Goal: Communication & Community: Share content

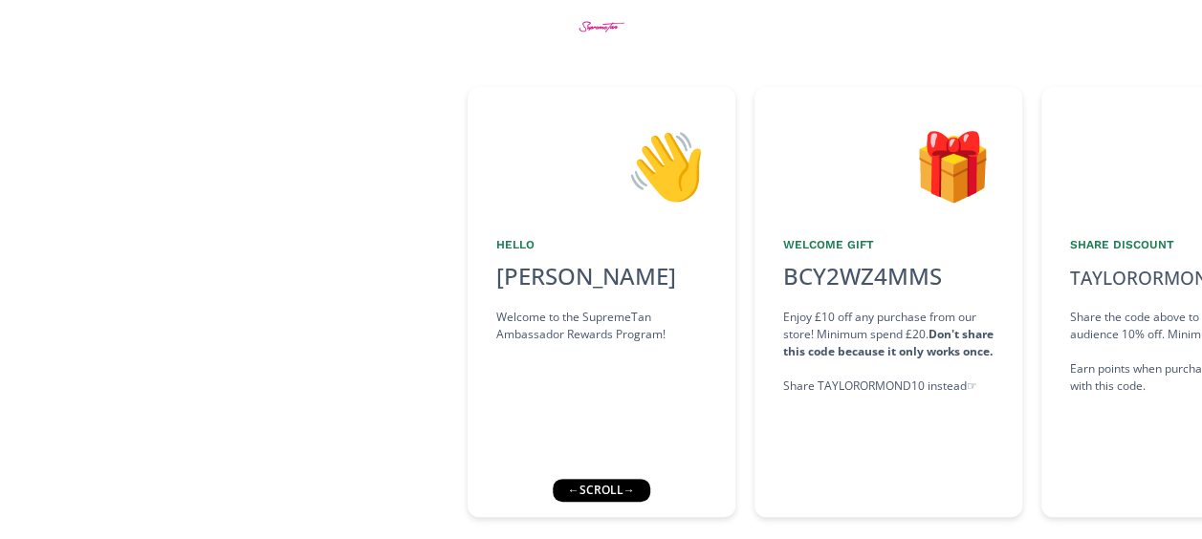
scroll to position [102, 0]
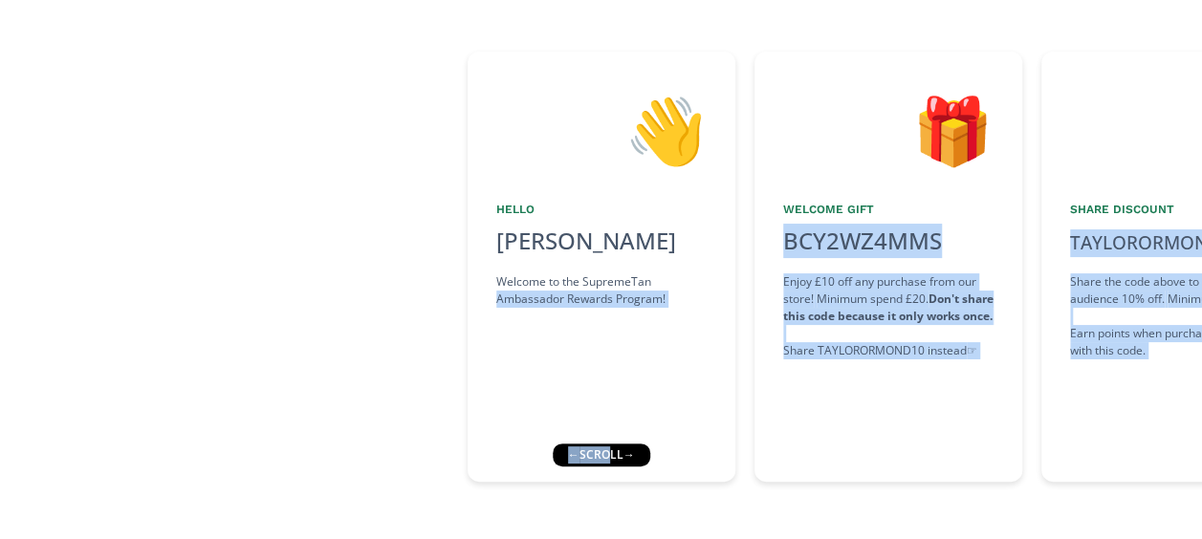
drag, startPoint x: 604, startPoint y: 451, endPoint x: 480, endPoint y: 446, distance: 124.4
click at [480, 446] on div "👋 Hello [PERSON_NAME] Welcome to the SupremeTan Ambassador Rewards Program! 🎁 W…" at bounding box center [601, 239] width 1202 height 599
click at [656, 496] on div "👋 Hello [PERSON_NAME] Welcome to the SupremeTan Ambassador Rewards Program! 🎁 W…" at bounding box center [601, 239] width 1202 height 599
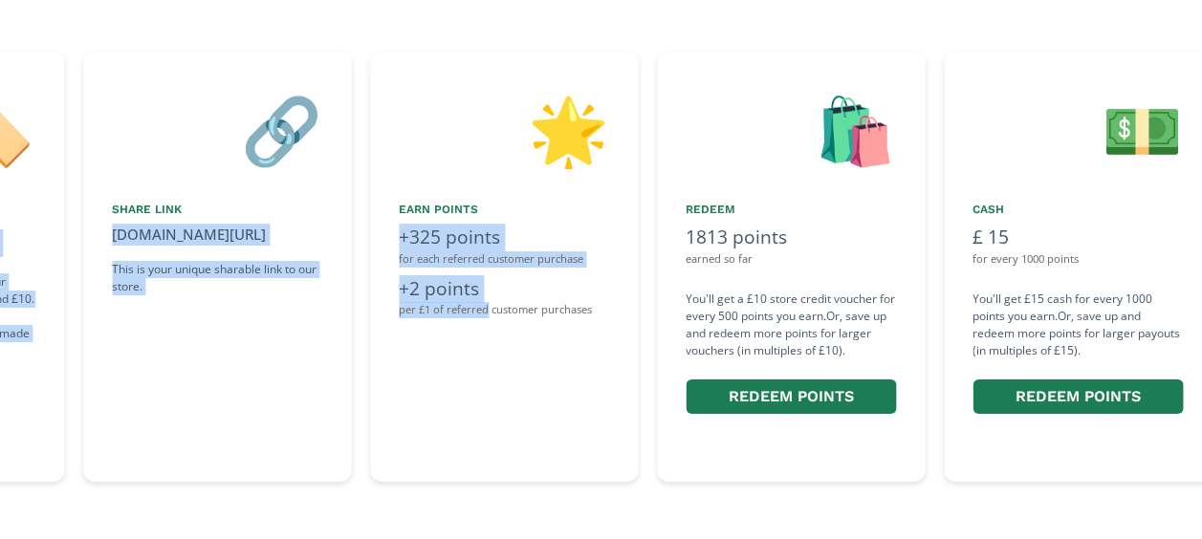
scroll to position [0, 1248]
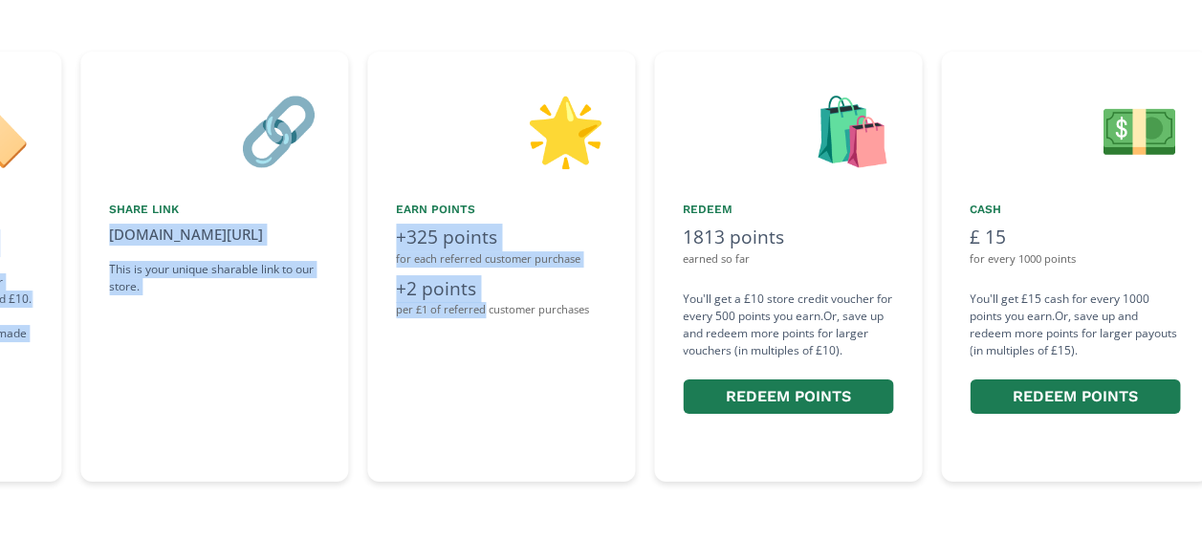
drag, startPoint x: 900, startPoint y: 433, endPoint x: 484, endPoint y: 428, distance: 415.9
click at [484, 428] on div "👋 Hello [PERSON_NAME] Welcome to the SupremeTan Ambassador Rewards Program! 🎁 W…" at bounding box center [601, 266] width 1202 height 449
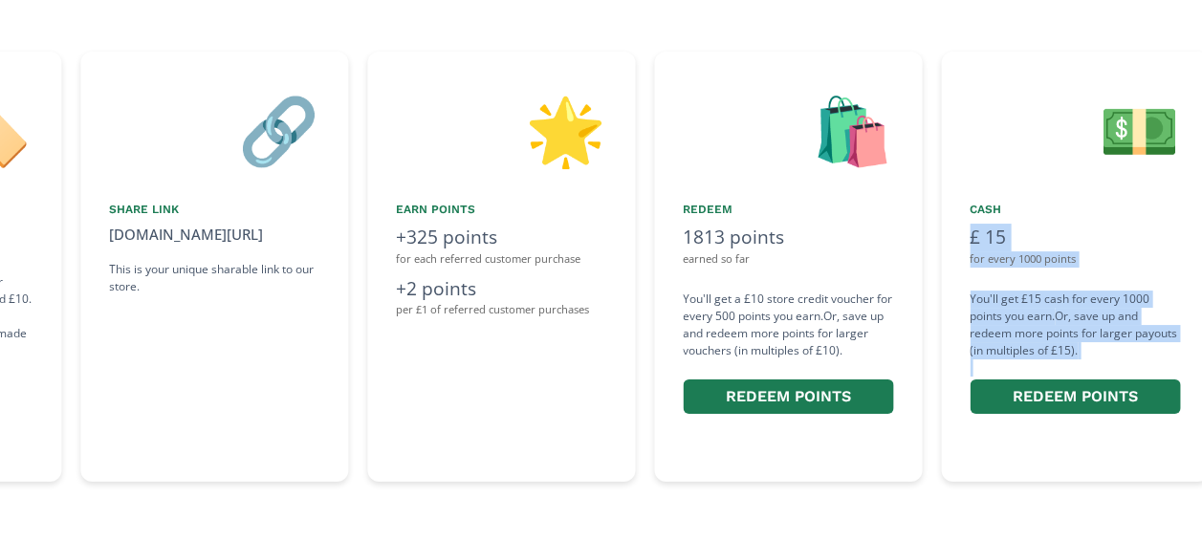
drag, startPoint x: 948, startPoint y: 495, endPoint x: 875, endPoint y: 490, distance: 73.8
click at [875, 490] on div "👋 Hello [PERSON_NAME] Welcome to the SupremeTan Ambassador Rewards Program! 🎁 W…" at bounding box center [601, 239] width 1202 height 599
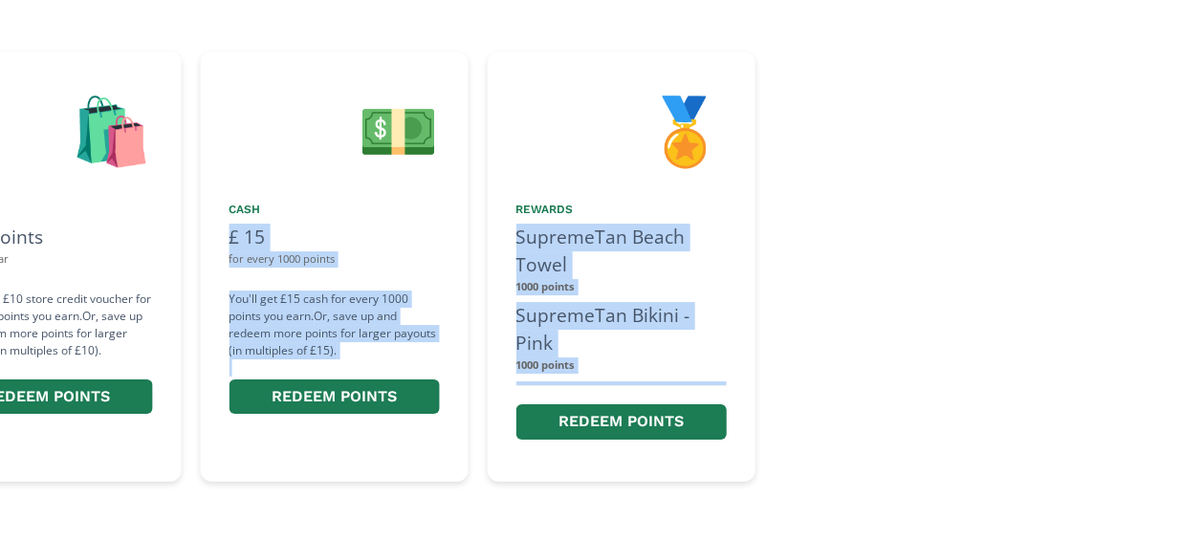
scroll to position [0, 2027]
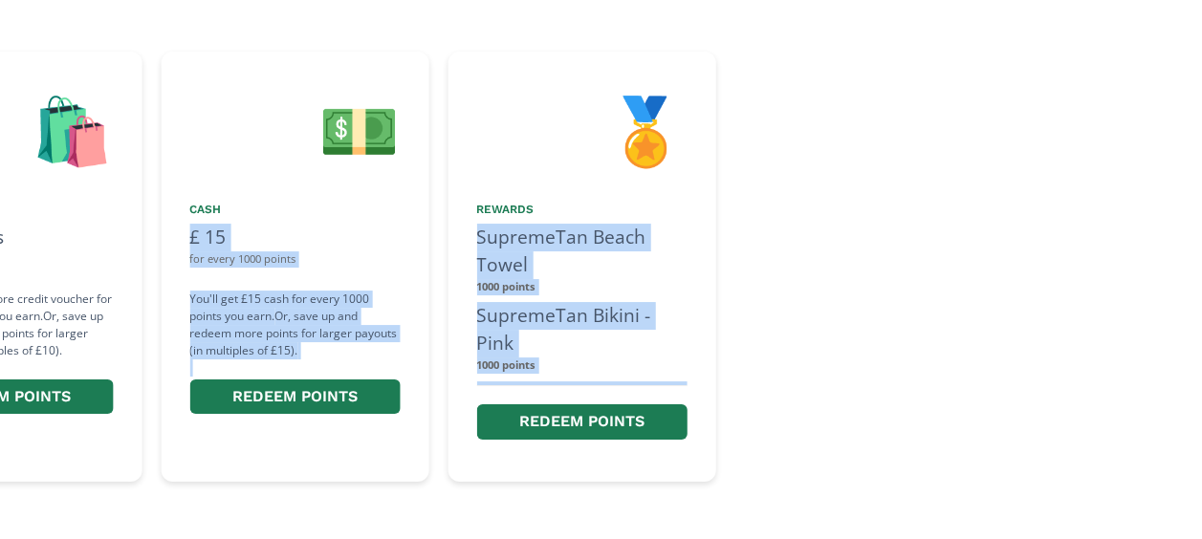
drag, startPoint x: 1119, startPoint y: 468, endPoint x: 779, endPoint y: 468, distance: 339.4
click at [779, 468] on div "👋 Hello [PERSON_NAME] Welcome to the SupremeTan Ambassador Rewards Program! 🎁 W…" at bounding box center [601, 266] width 1202 height 449
drag, startPoint x: 779, startPoint y: 468, endPoint x: 755, endPoint y: 494, distance: 35.2
click at [755, 494] on div "👋 Hello [PERSON_NAME] Welcome to the SupremeTan Ambassador Rewards Program! 🎁 W…" at bounding box center [601, 239] width 1202 height 599
click at [739, 252] on div at bounding box center [969, 267] width 468 height 430
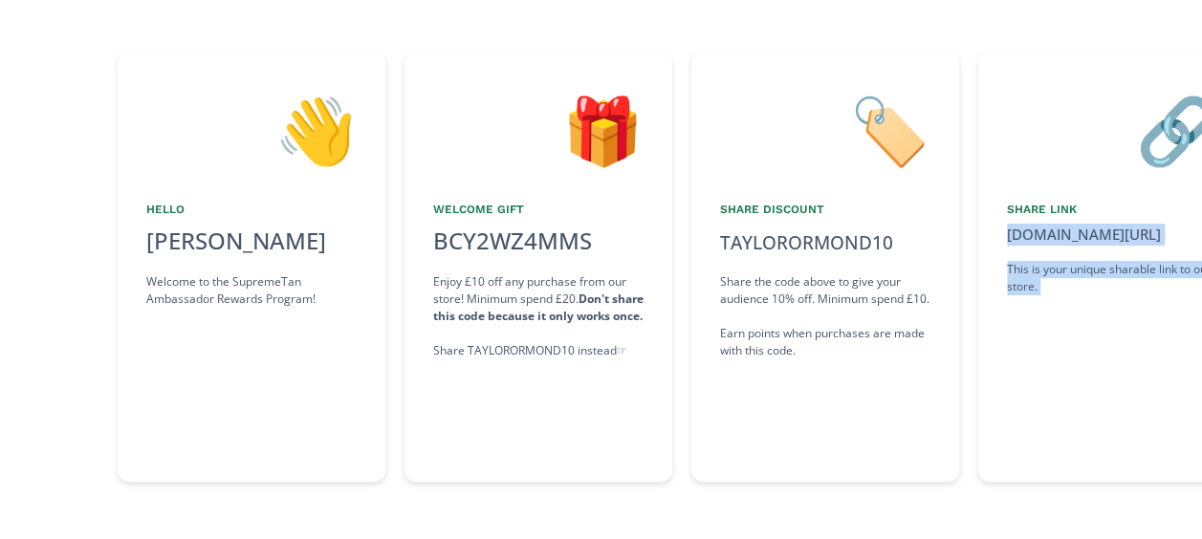
scroll to position [0, 315]
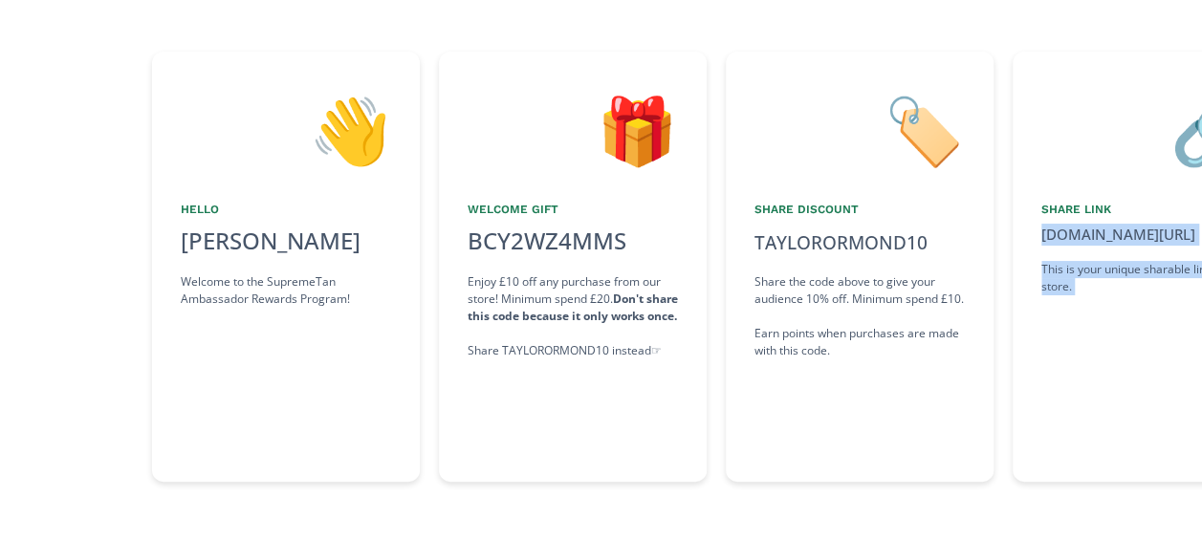
drag, startPoint x: 265, startPoint y: 468, endPoint x: 836, endPoint y: 464, distance: 570.8
click at [836, 464] on div "👋 Hello [PERSON_NAME] Welcome to the SupremeTan Ambassador Rewards Program! 🎁 W…" at bounding box center [601, 266] width 1202 height 449
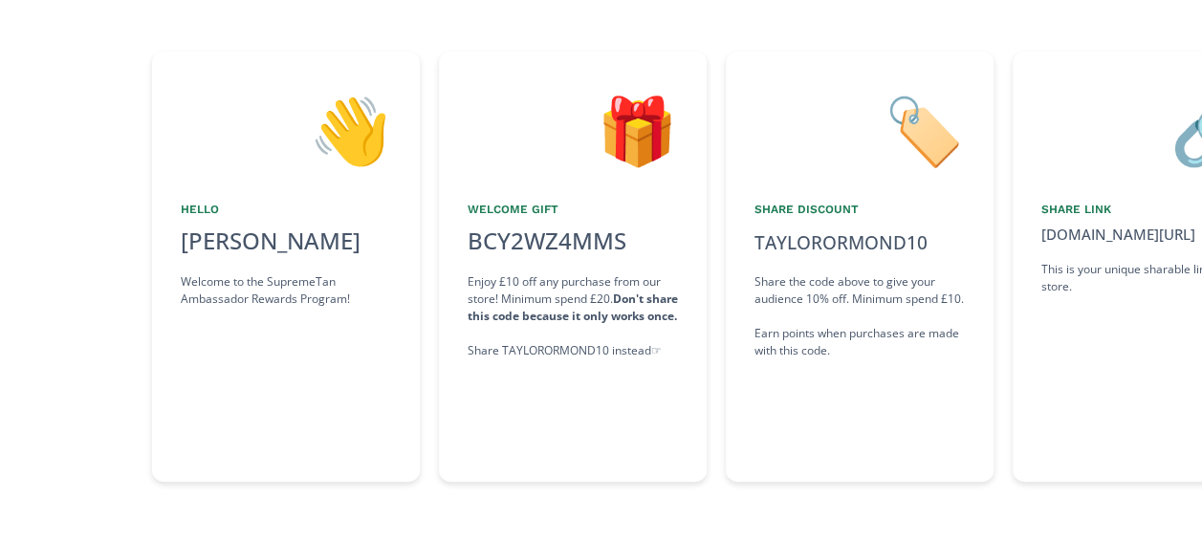
drag, startPoint x: 836, startPoint y: 464, endPoint x: 732, endPoint y: 461, distance: 103.3
click at [732, 461] on div "🏷️ Share Discount TAYLORORMOND10 click to copy Share the code above to give you…" at bounding box center [860, 267] width 268 height 430
click at [647, 254] on div "BCY2WZ4MMS copied" at bounding box center [573, 241] width 210 height 34
copy div "BCY2WZ4MMS"
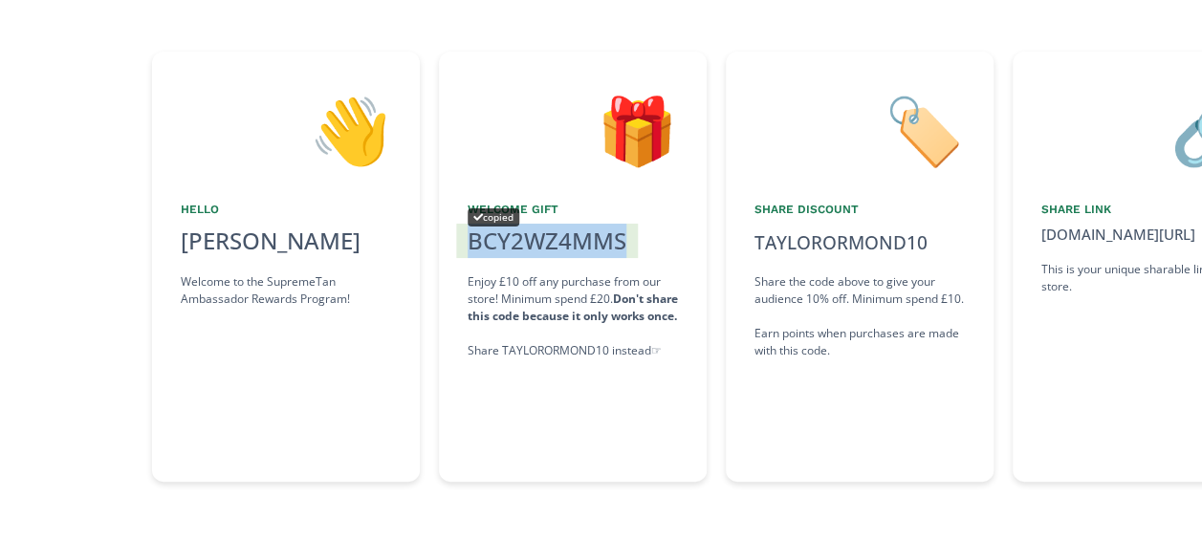
drag, startPoint x: 647, startPoint y: 254, endPoint x: 572, endPoint y: 236, distance: 77.7
click at [508, 113] on div "🎁" at bounding box center [573, 129] width 210 height 98
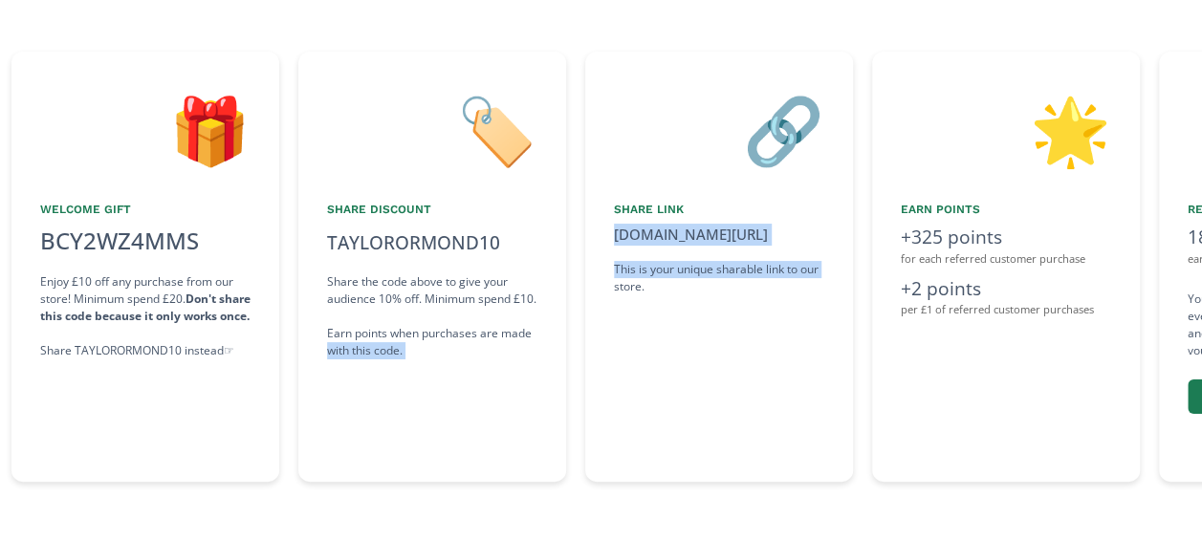
scroll to position [0, 746]
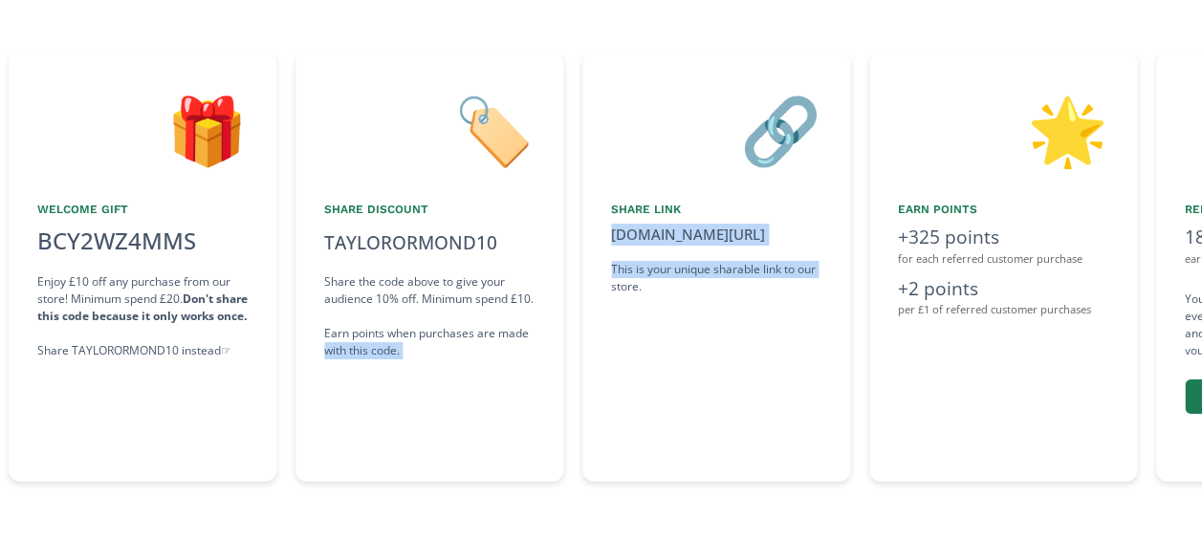
drag, startPoint x: 751, startPoint y: 392, endPoint x: 607, endPoint y: 428, distance: 147.9
click at [607, 428] on div "👋 Hello [PERSON_NAME] Welcome to the SupremeTan Ambassador Rewards Program! 🎁 W…" at bounding box center [601, 266] width 1202 height 449
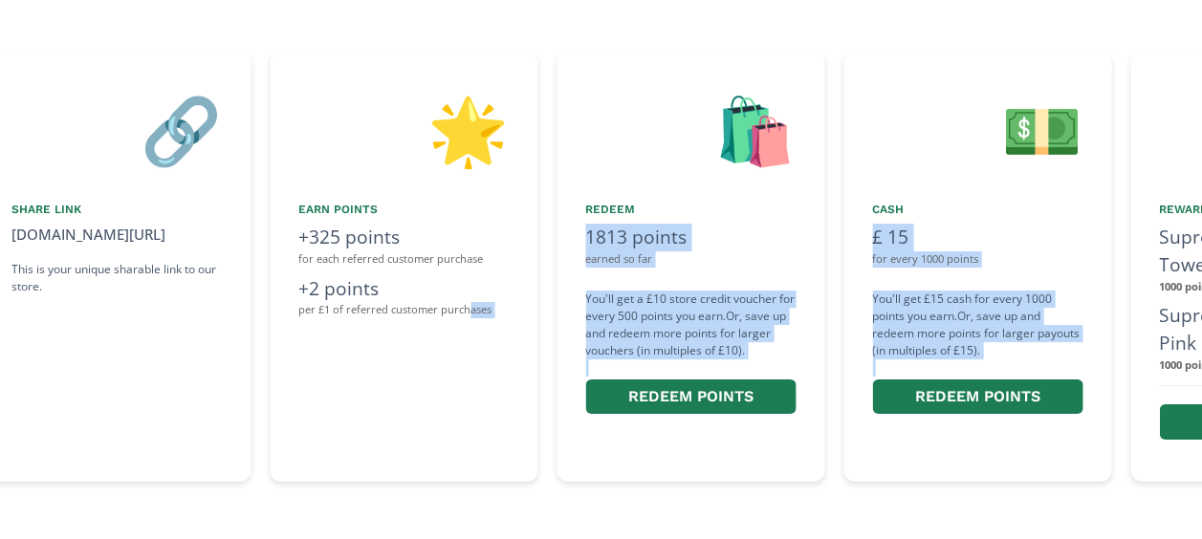
scroll to position [0, 1348]
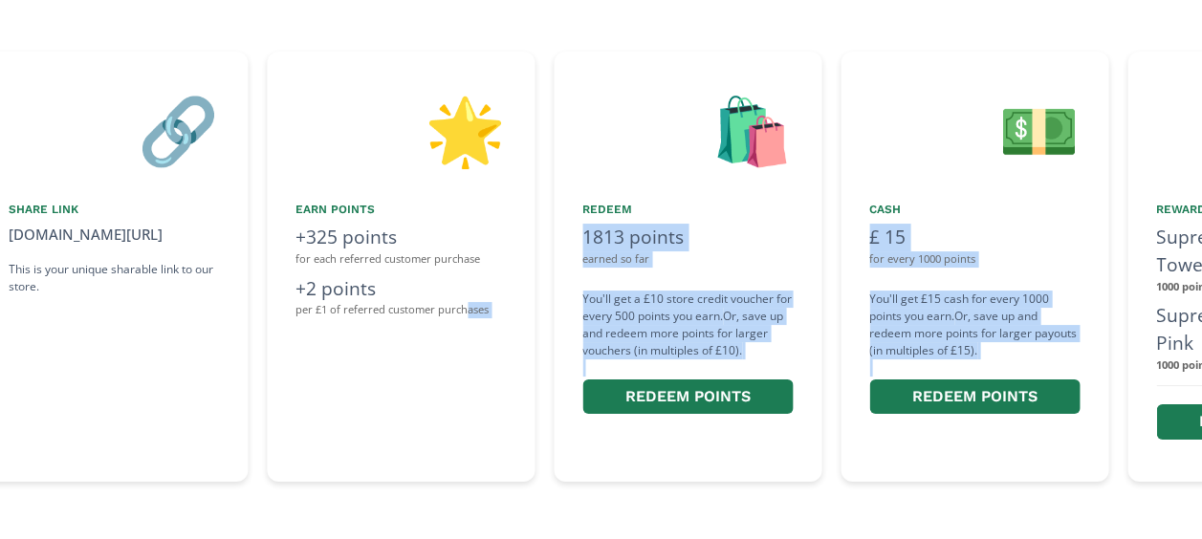
drag, startPoint x: 1069, startPoint y: 403, endPoint x: 868, endPoint y: 423, distance: 201.7
click at [868, 423] on div "👋 Hello [PERSON_NAME] Welcome to the SupremeTan Ambassador Rewards Program! 🎁 W…" at bounding box center [601, 266] width 1202 height 449
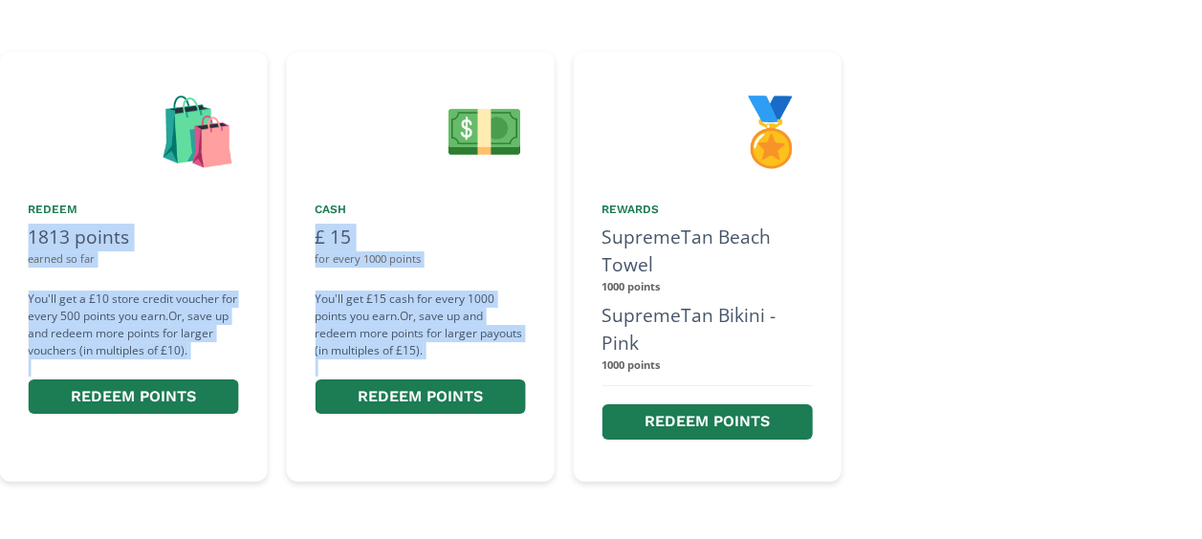
scroll to position [0, 1982]
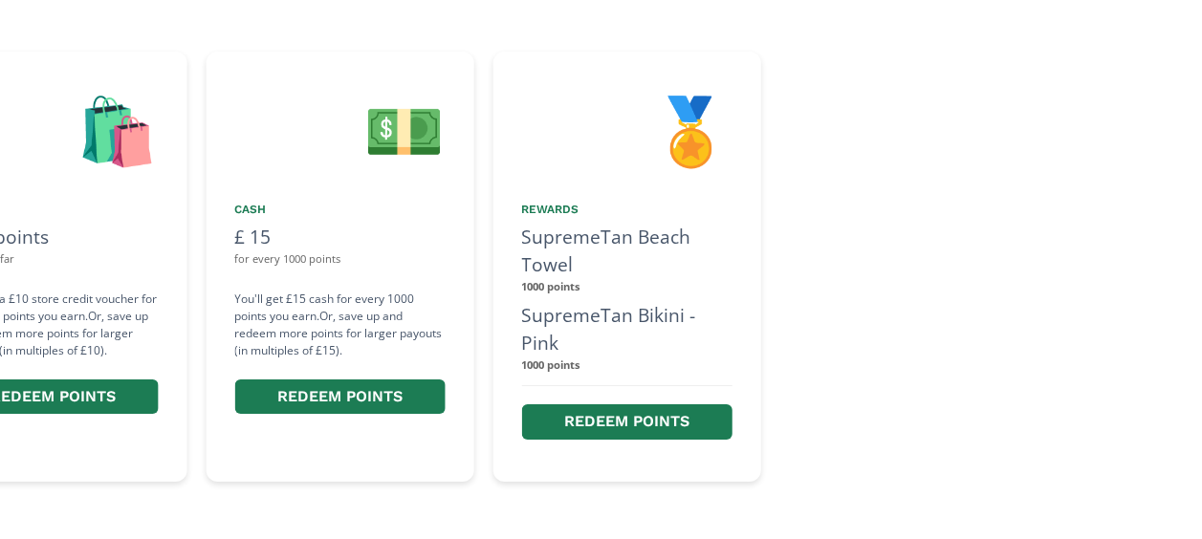
click at [899, 454] on div at bounding box center [1014, 267] width 468 height 430
